Goal: Task Accomplishment & Management: Manage account settings

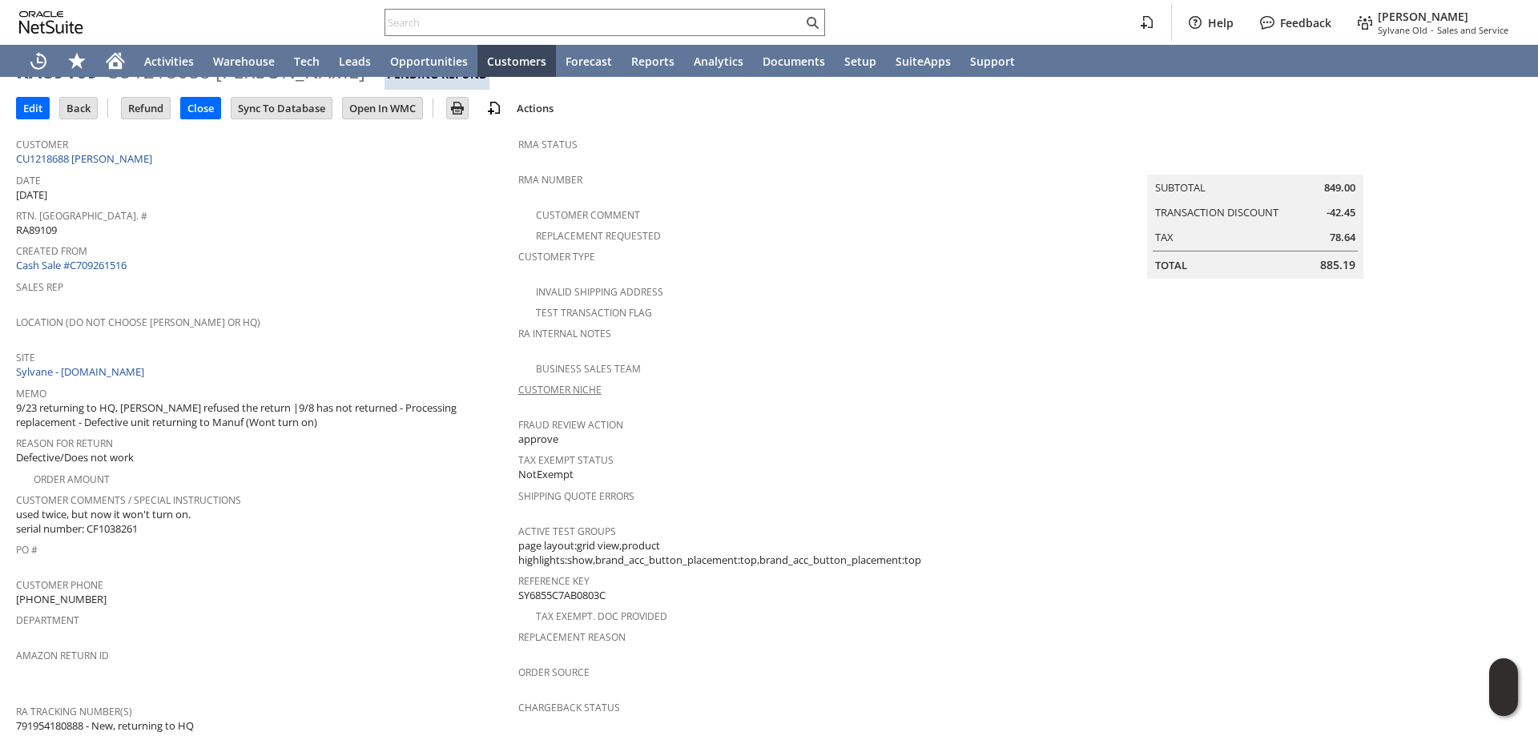
scroll to position [10, 0]
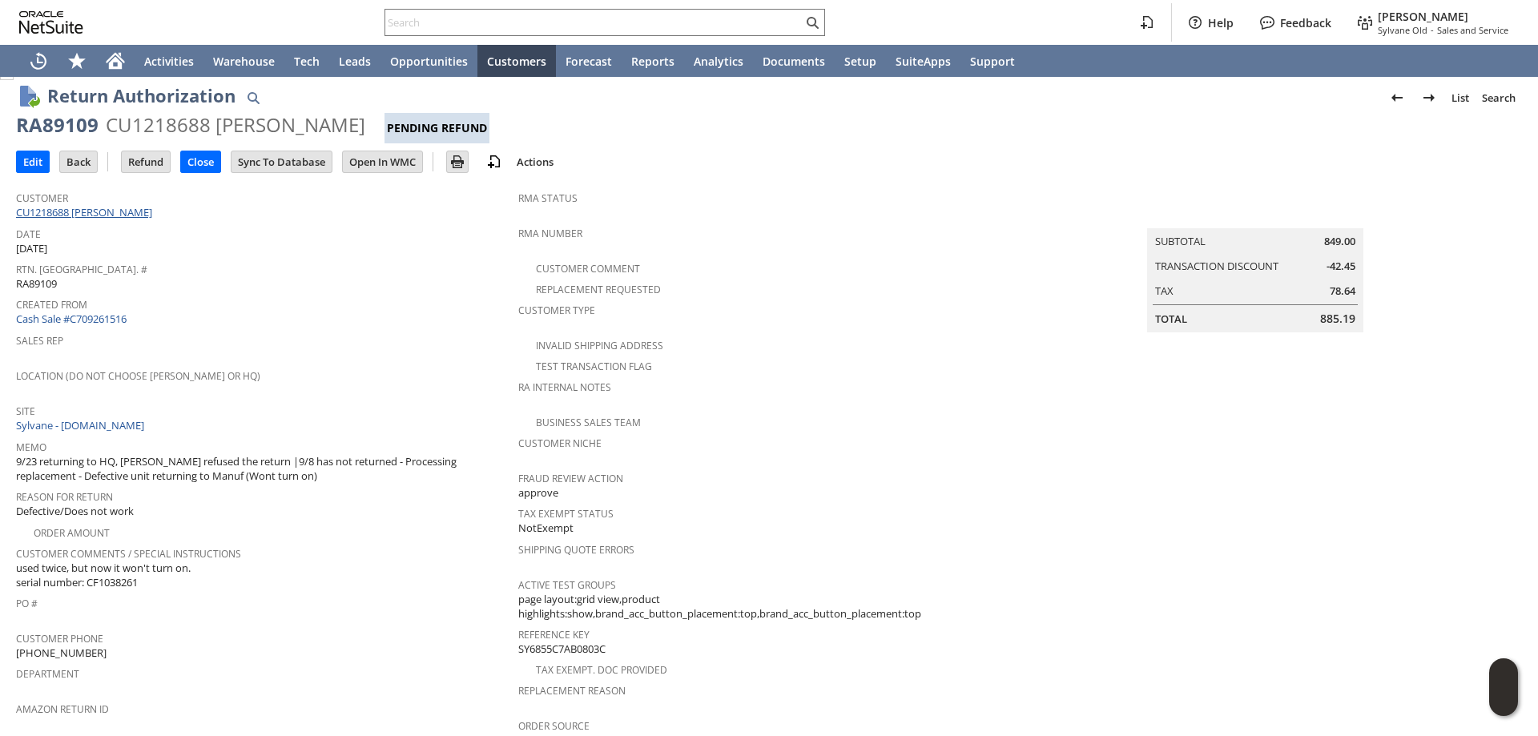
click at [101, 214] on link "CU1218688 [PERSON_NAME]" at bounding box center [86, 212] width 140 height 14
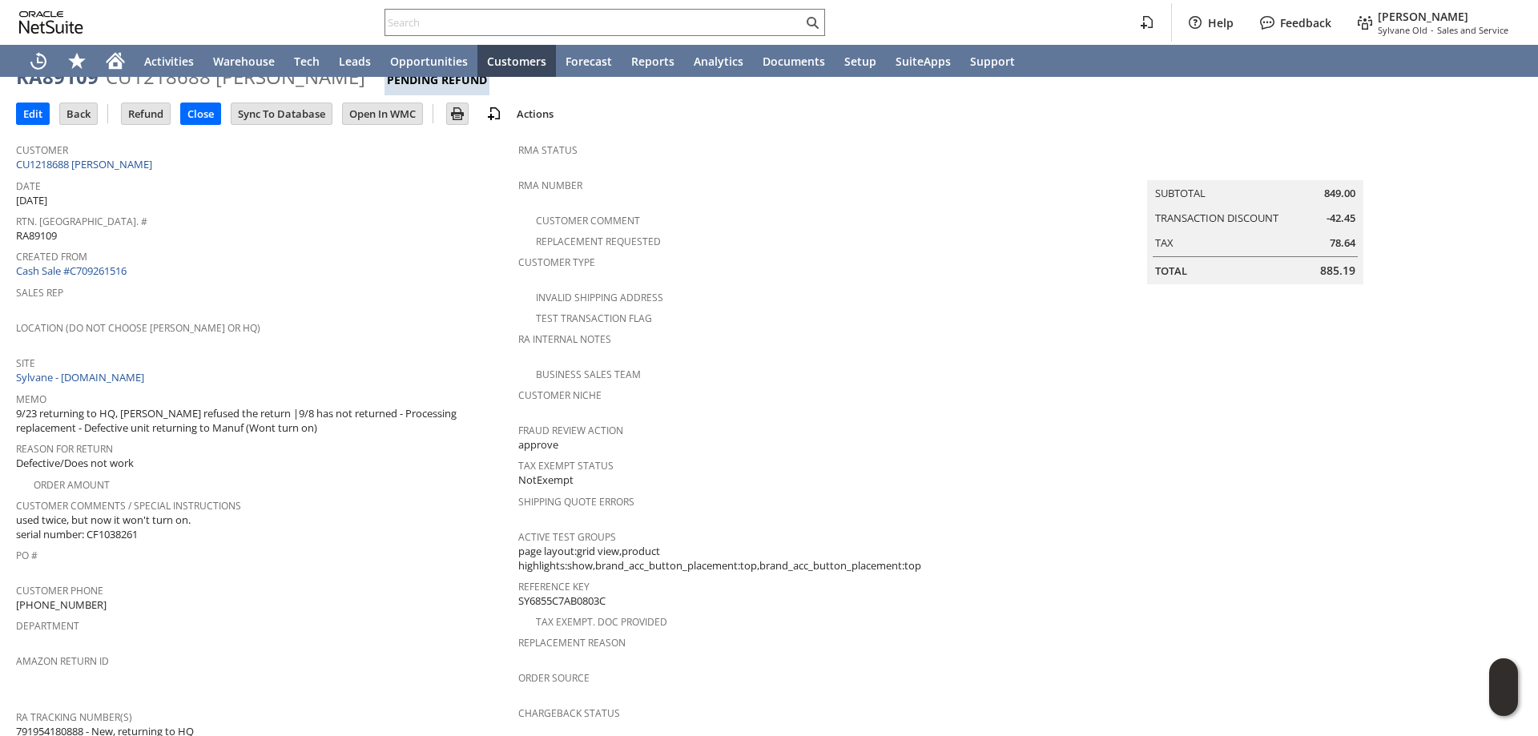
scroll to position [251, 0]
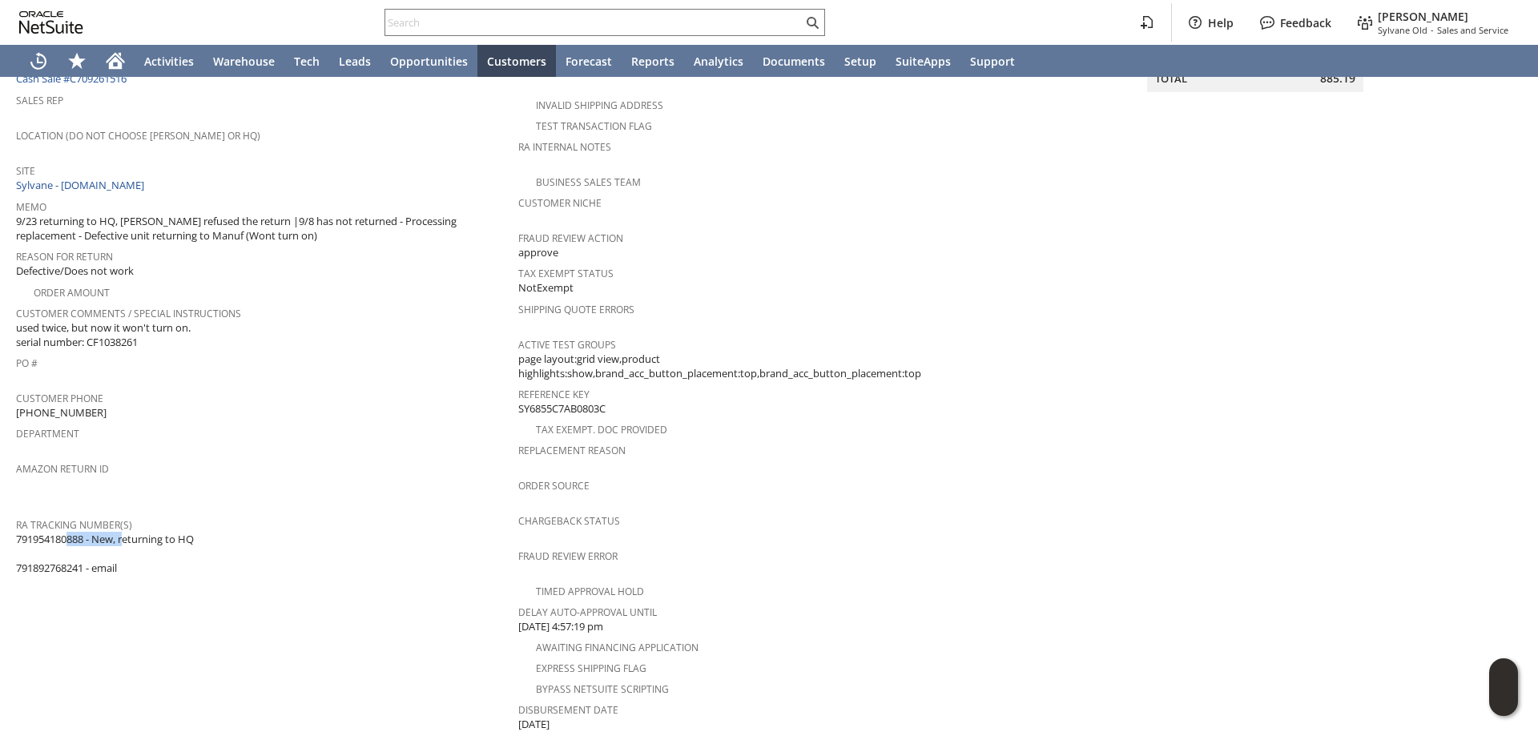
drag, startPoint x: 86, startPoint y: 523, endPoint x: 353, endPoint y: 397, distance: 296.0
click at [18, 532] on span "791954180888 - New, returning to HQ 791892768241 - email" at bounding box center [105, 554] width 178 height 44
copy span "791954180888"
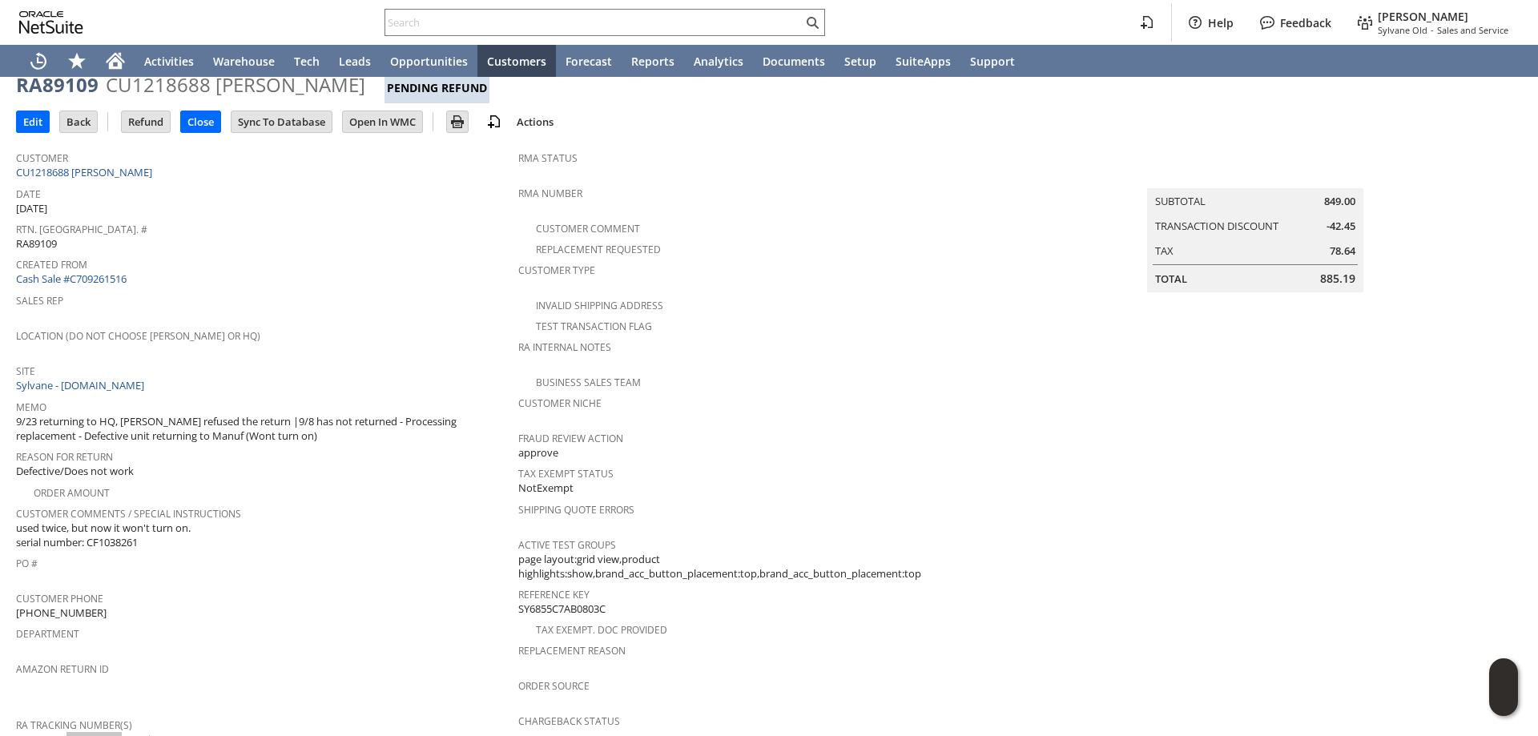
scroll to position [0, 0]
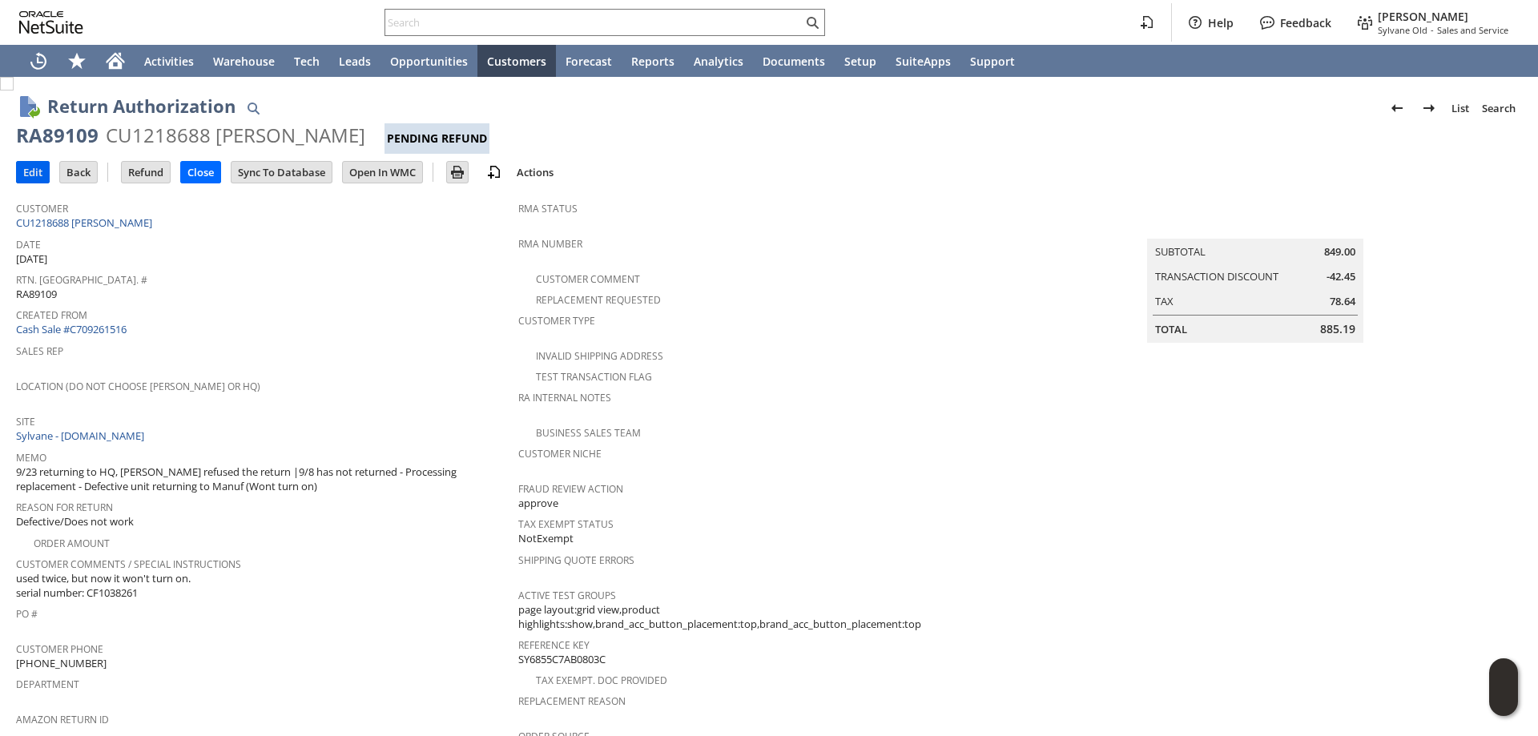
click at [30, 173] on input "Edit" at bounding box center [33, 172] width 32 height 21
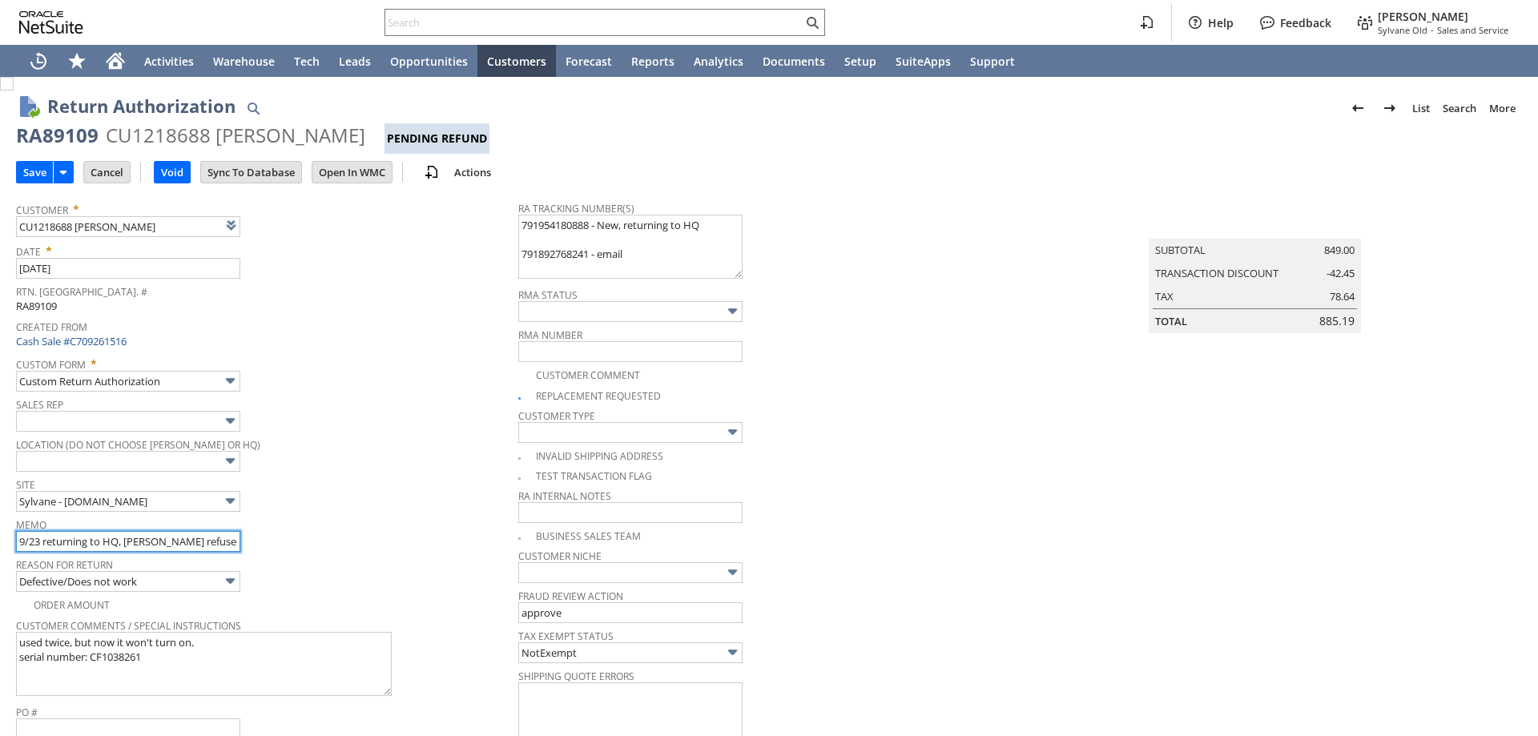
click at [20, 543] on input "9/23 returning to HQ, [PERSON_NAME] refused the return |9/8 has not returned - …" at bounding box center [128, 541] width 224 height 21
click at [21, 543] on input "9/23 returning to HQ, [PERSON_NAME] refused the return |9/8 has not returned - …" at bounding box center [128, 541] width 224 height 21
type input "10/13 awaiting response from cx if looking for refund or replacement | 9/23 ret…"
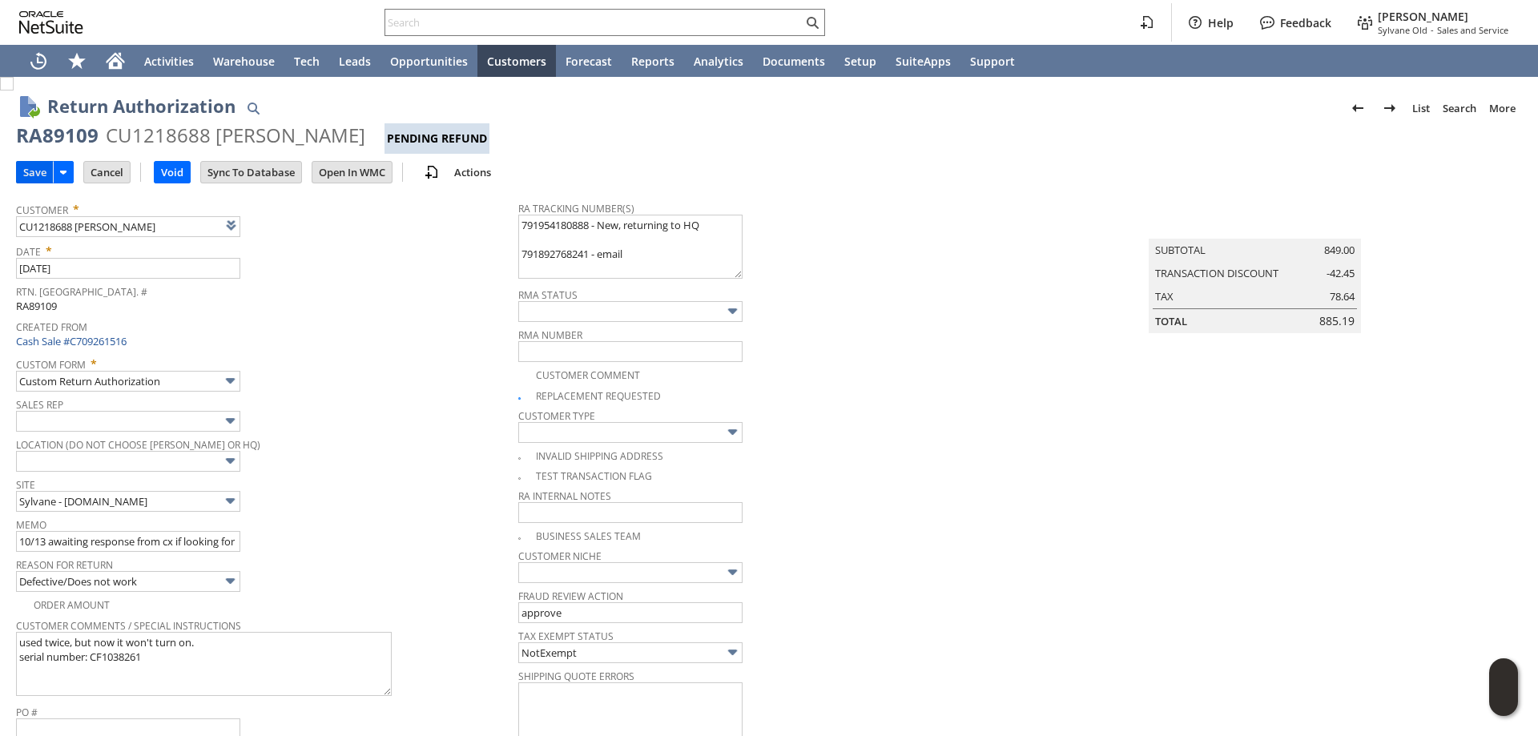
click at [30, 167] on input "Save" at bounding box center [35, 172] width 36 height 21
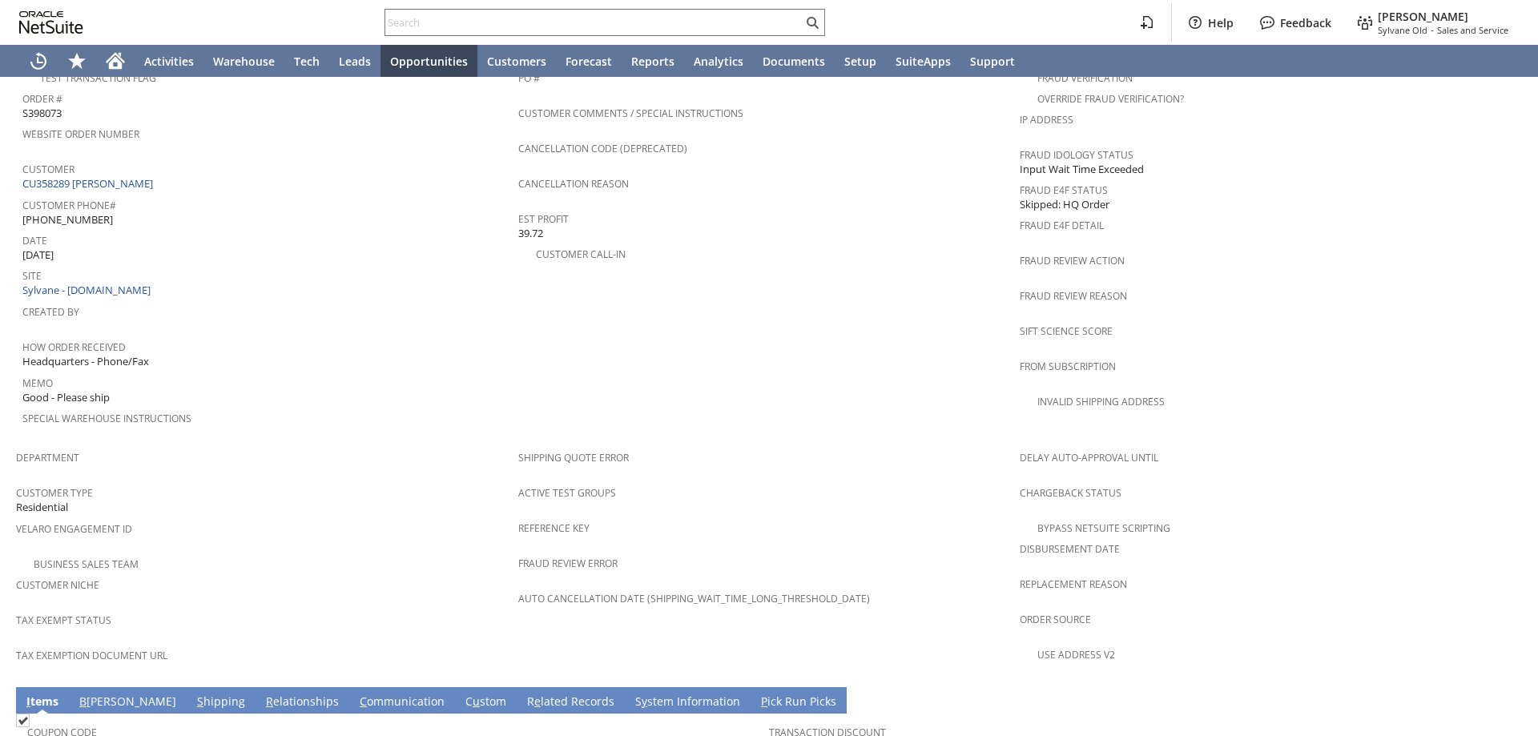
scroll to position [598, 0]
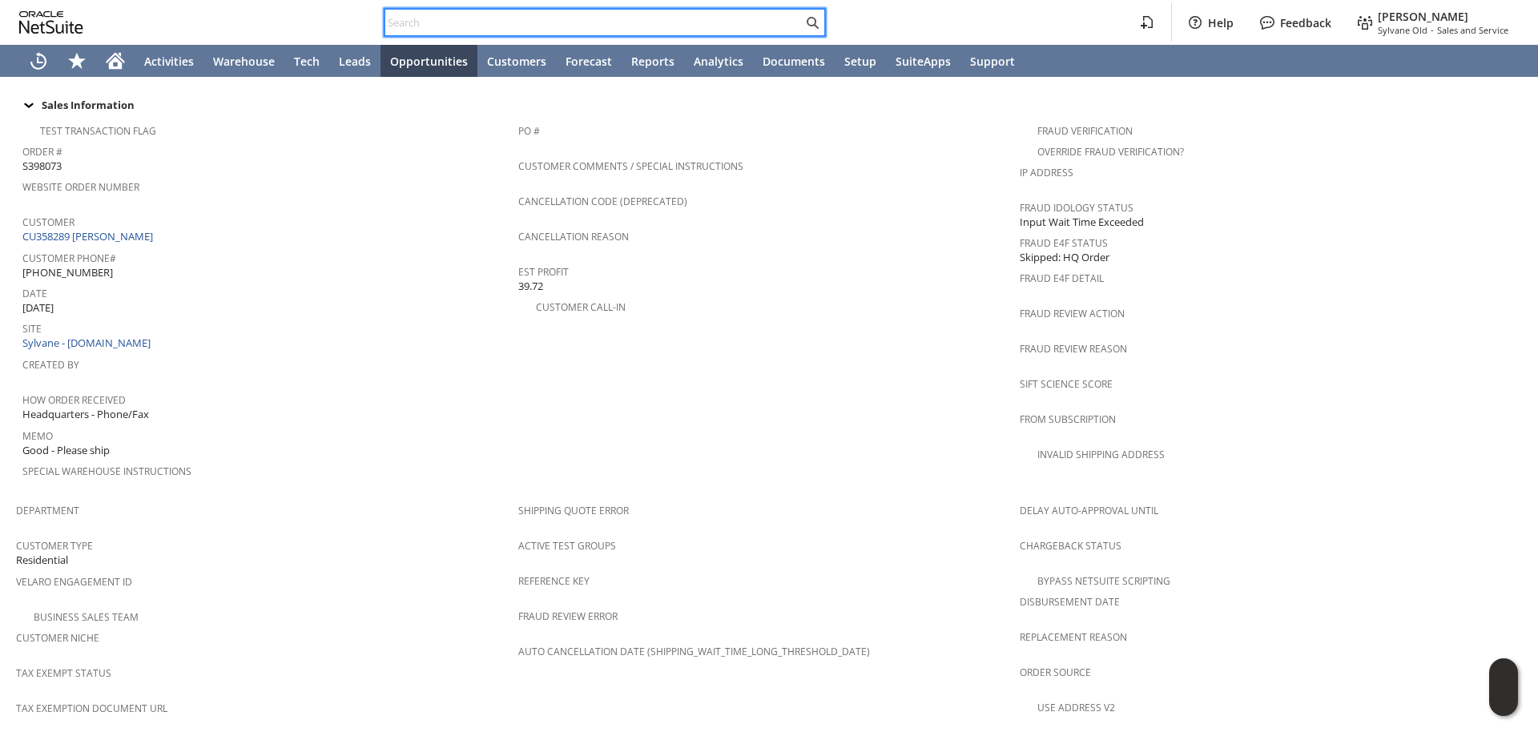
click at [644, 16] on input "text" at bounding box center [593, 22] width 417 height 19
paste input "bi16301"
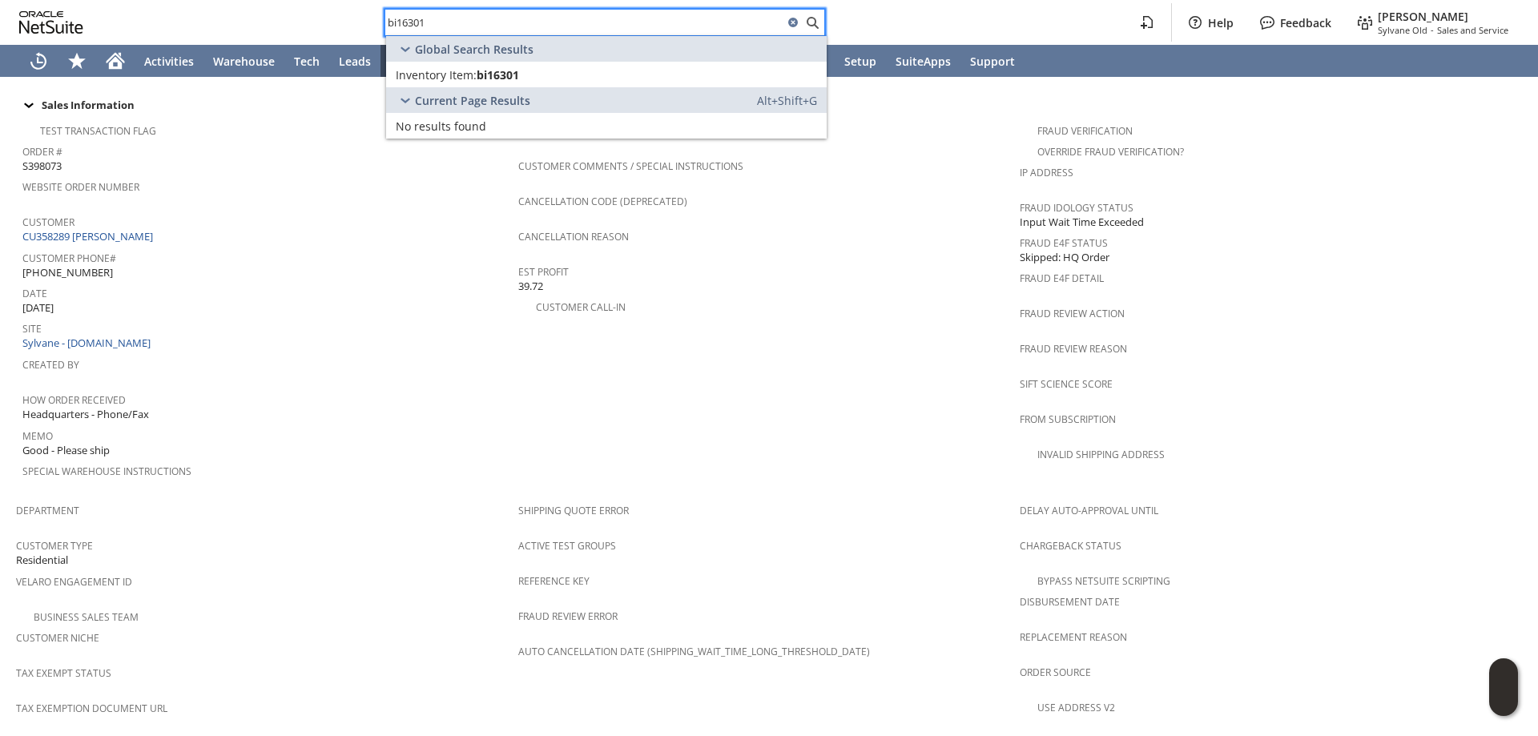
click at [514, 74] on span "bi16301" at bounding box center [498, 74] width 42 height 15
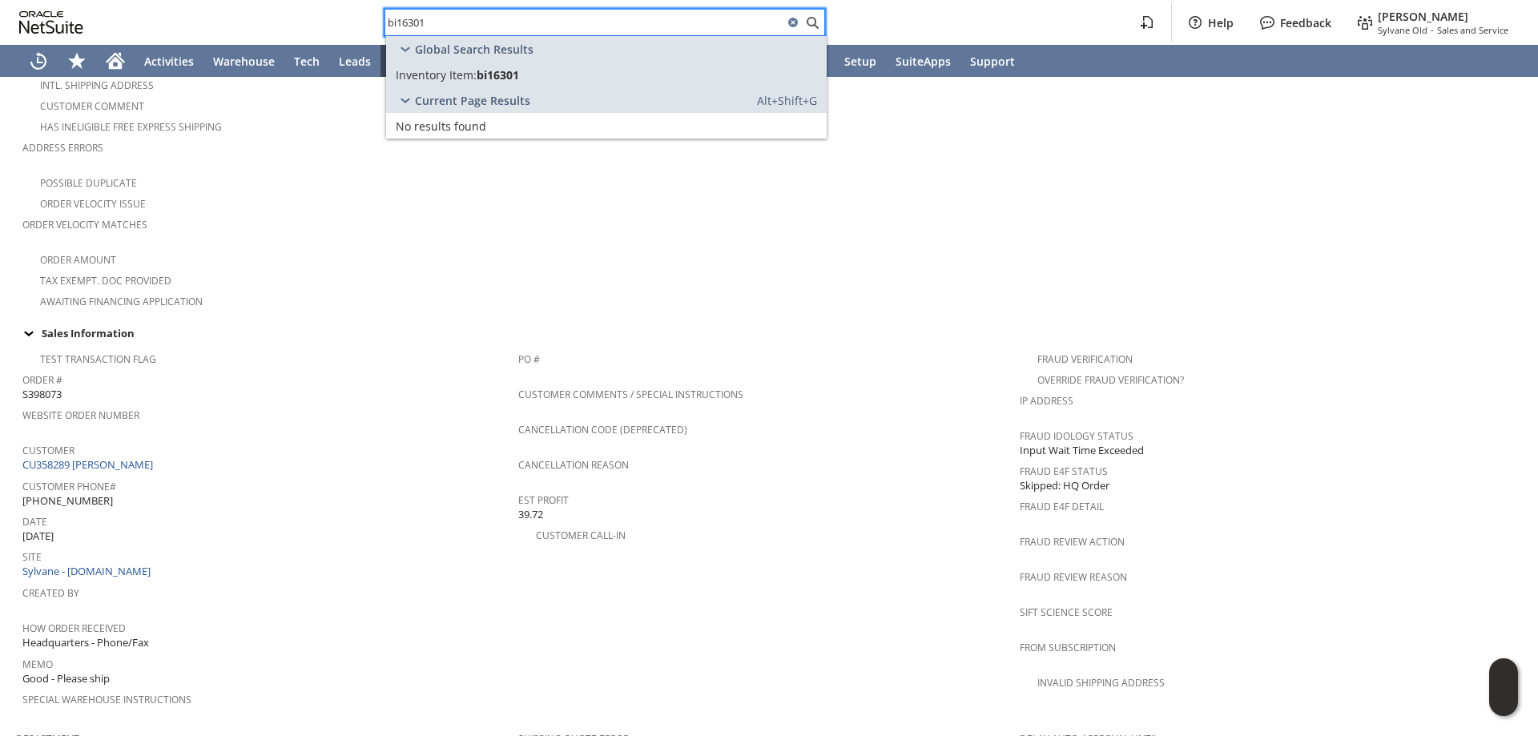
scroll to position [0, 0]
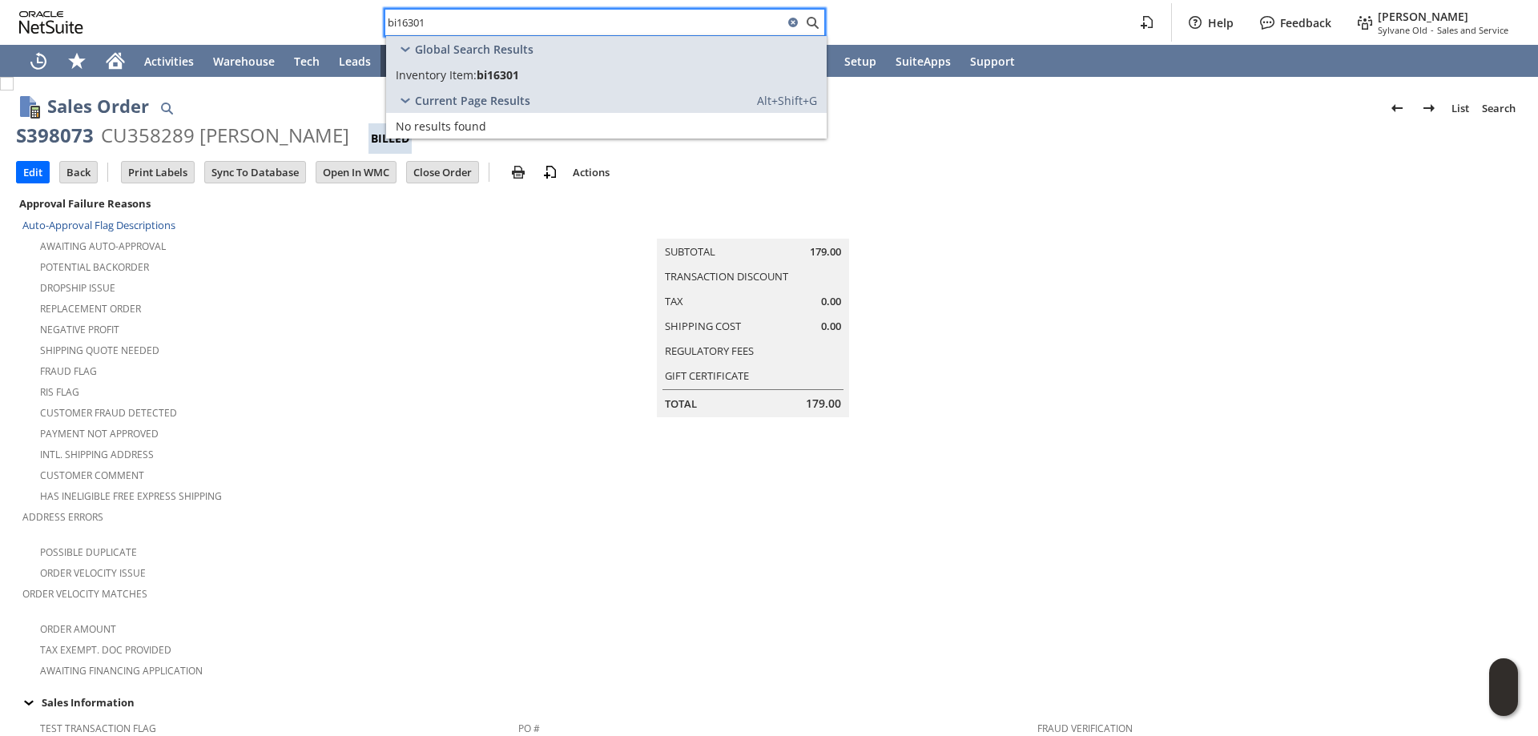
drag, startPoint x: 457, startPoint y: 27, endPoint x: 332, endPoint y: 37, distance: 125.4
click at [332, 36] on div "bi16301 Help Feedback Mark Neri Sylvane Old - Sales and Service" at bounding box center [769, 22] width 1538 height 45
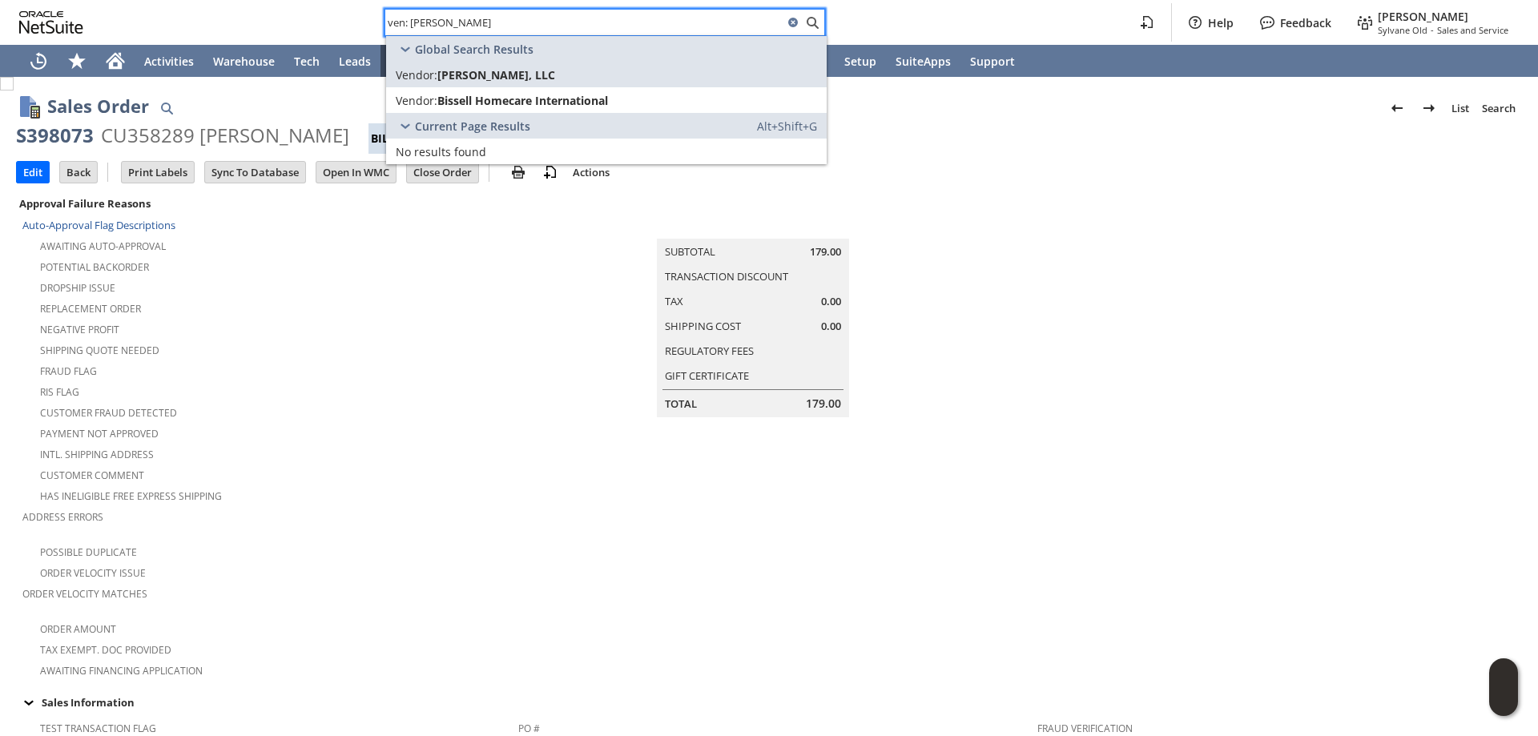
type input "ven: bissell"
